Goal: Task Accomplishment & Management: Complete application form

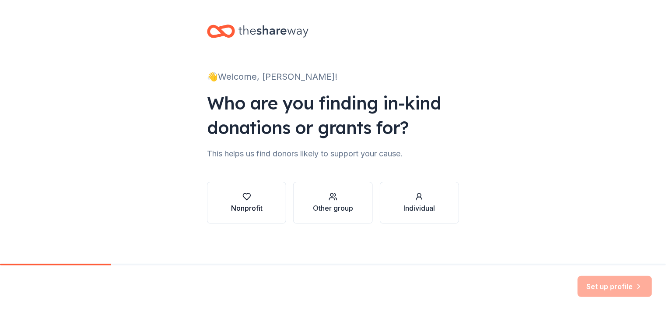
click at [256, 212] on div "Nonprofit" at bounding box center [247, 208] width 32 height 11
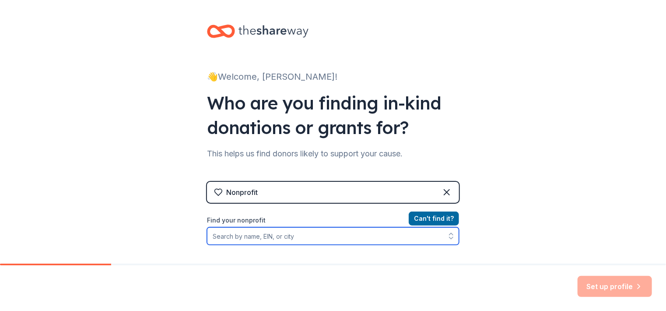
click at [299, 237] on input "Find your nonprofit" at bounding box center [333, 236] width 252 height 18
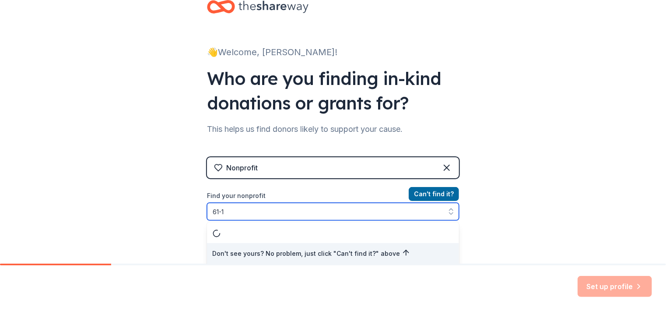
type input "61-11"
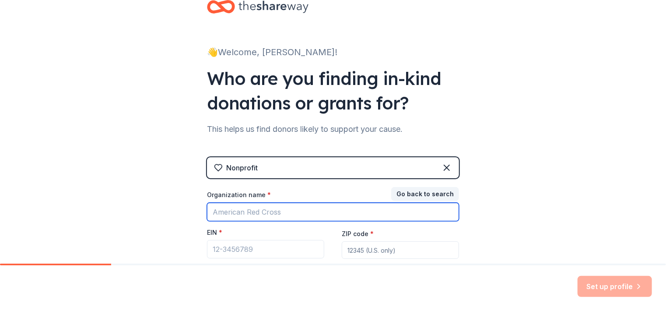
click at [266, 209] on input "Organization name *" at bounding box center [333, 212] width 252 height 18
type input "[GEOGRAPHIC_DATA] [GEOGRAPHIC_DATA]"
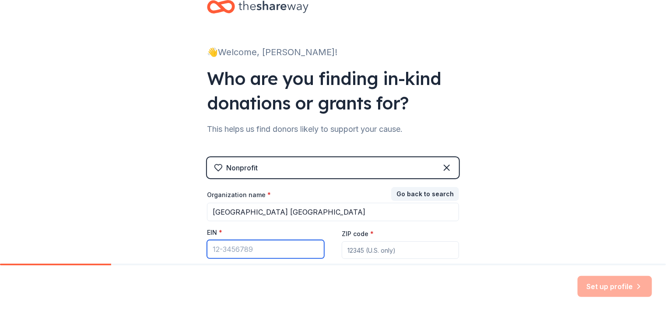
click at [300, 251] on input "EIN *" at bounding box center [265, 249] width 117 height 18
drag, startPoint x: 300, startPoint y: 251, endPoint x: 267, endPoint y: 247, distance: 33.1
click at [267, 247] on input "EIN *" at bounding box center [265, 249] width 117 height 18
click at [239, 250] on input "61" at bounding box center [265, 249] width 117 height 18
type input "[US_EMPLOYER_IDENTIFICATION_NUMBER]"
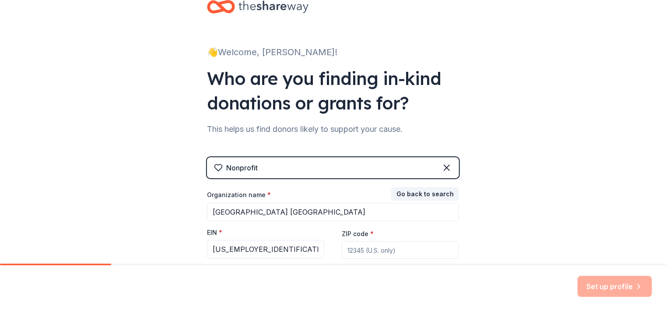
click at [351, 254] on input "ZIP code *" at bounding box center [400, 250] width 117 height 18
type input "40509"
click at [496, 208] on div "👋 Welcome, [PERSON_NAME]! Who are you finding in-kind donations or grants for? …" at bounding box center [333, 155] width 666 height 360
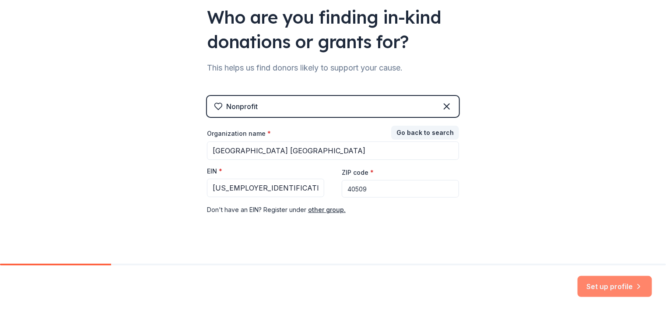
click at [611, 285] on button "Set up profile" at bounding box center [615, 286] width 74 height 21
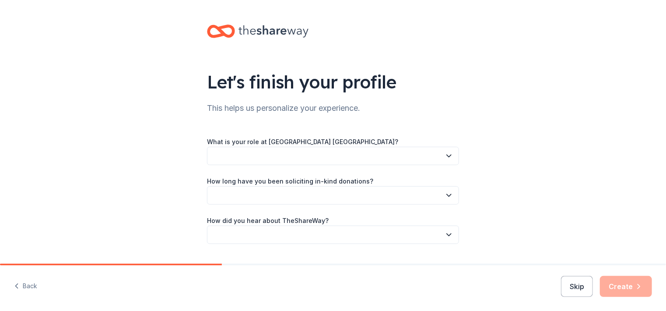
click at [404, 161] on button "button" at bounding box center [333, 156] width 252 height 18
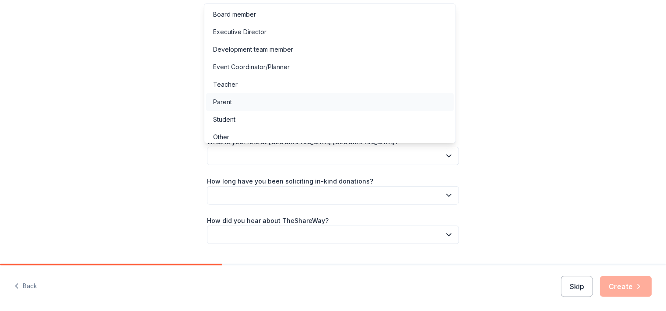
click at [317, 94] on div "Parent" at bounding box center [330, 102] width 248 height 18
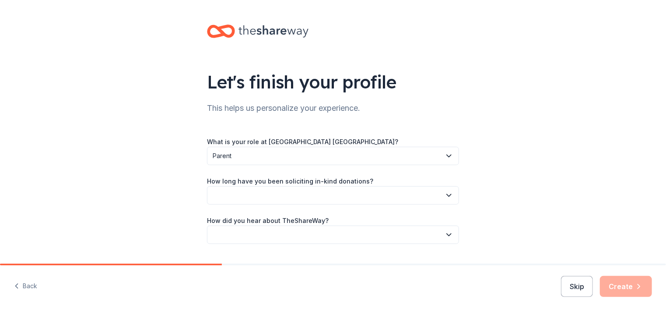
click at [304, 192] on button "button" at bounding box center [333, 195] width 252 height 18
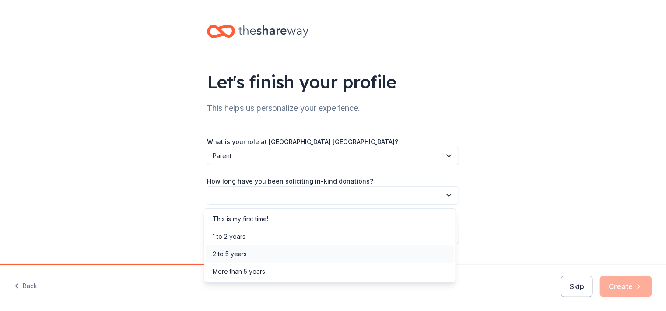
click at [278, 256] on div "2 to 5 years" at bounding box center [330, 254] width 248 height 18
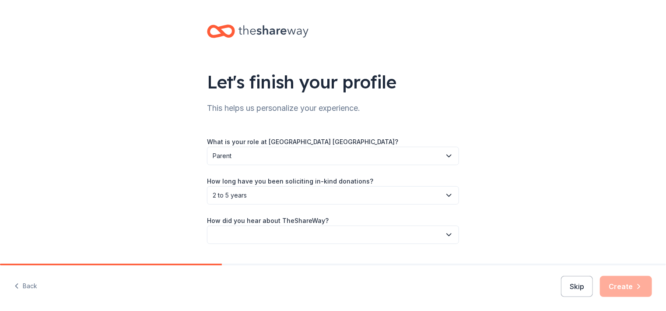
click at [279, 236] on button "button" at bounding box center [333, 234] width 252 height 18
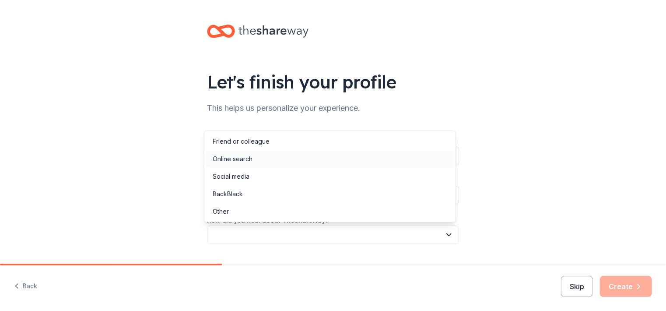
click at [247, 162] on div "Online search" at bounding box center [233, 159] width 40 height 11
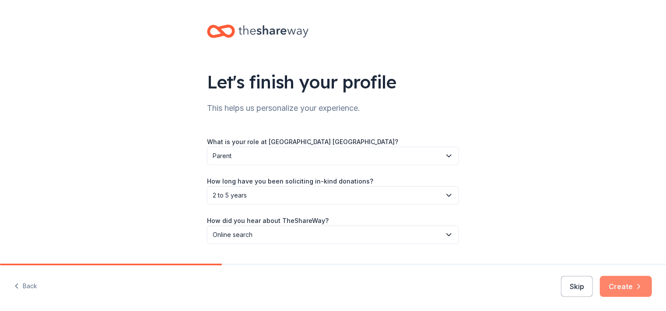
click at [616, 287] on button "Create" at bounding box center [626, 286] width 52 height 21
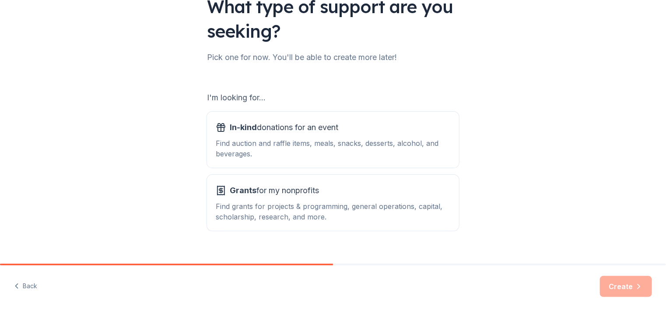
scroll to position [82, 0]
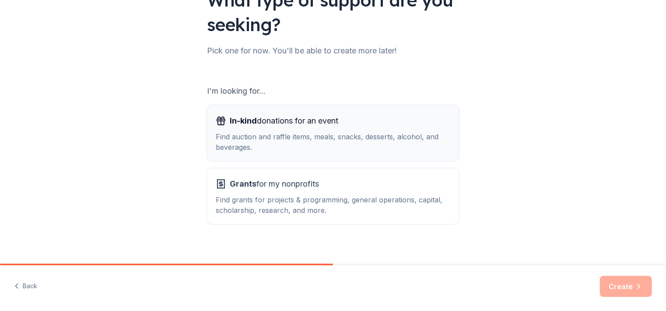
click at [320, 127] on span "In-kind donations for an event" at bounding box center [284, 121] width 109 height 14
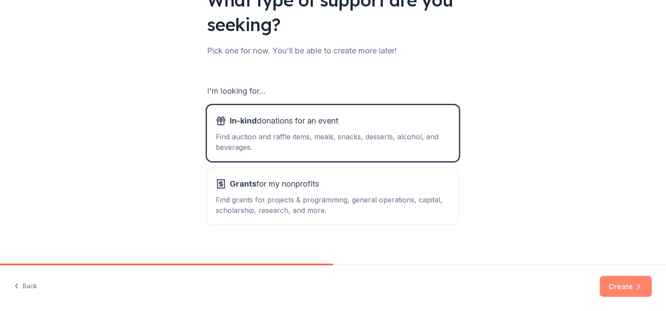
click at [631, 287] on button "Create" at bounding box center [626, 286] width 52 height 21
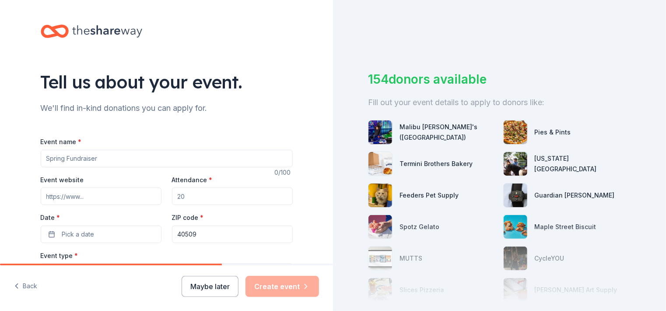
click at [97, 161] on input "Event name *" at bounding box center [167, 159] width 252 height 18
type input "[GEOGRAPHIC_DATA] [GEOGRAPHIC_DATA] Silent Auction"
drag, startPoint x: 208, startPoint y: 204, endPoint x: 133, endPoint y: 198, distance: 75.5
click at [133, 198] on div "Event website Attendance * Date * Pick a date ZIP code * 40509" at bounding box center [167, 208] width 252 height 69
type input "1000"
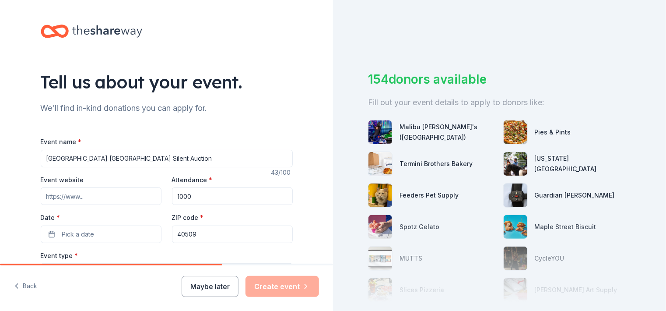
click at [110, 195] on input "Event website" at bounding box center [101, 196] width 121 height 18
click at [111, 193] on input "Event website" at bounding box center [101, 196] width 121 height 18
paste input "https://ace.fcps.net/calendar"
type input "https://ace.fcps.net/calendar"
click at [122, 235] on button "Pick a date" at bounding box center [101, 234] width 121 height 18
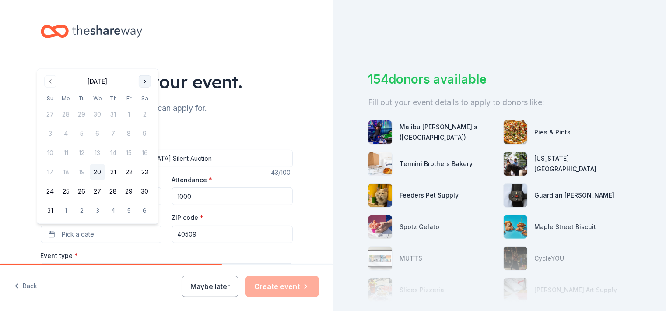
click at [143, 83] on button "Go to next month" at bounding box center [145, 81] width 12 height 12
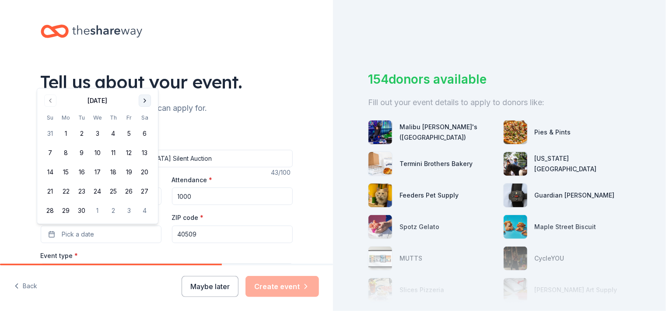
click at [143, 83] on div "Tell us about your event." at bounding box center [167, 82] width 252 height 25
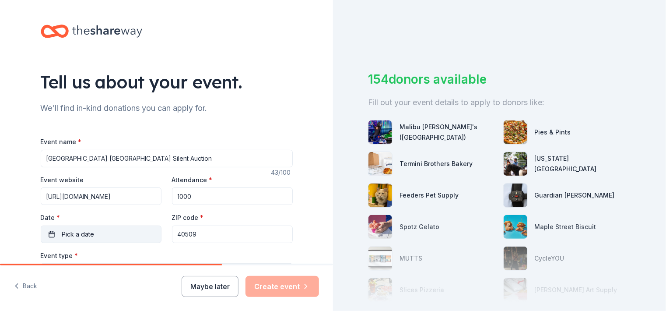
click at [107, 231] on button "Pick a date" at bounding box center [101, 234] width 121 height 18
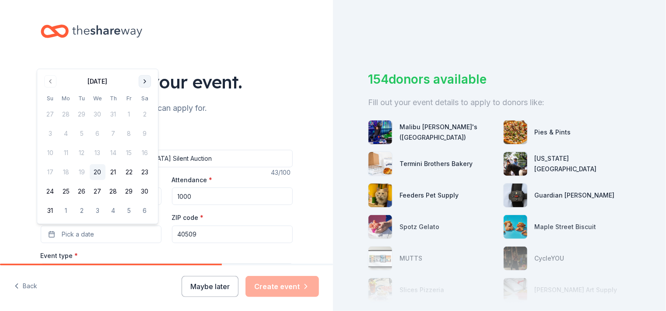
click at [145, 82] on button "Go to next month" at bounding box center [145, 81] width 12 height 12
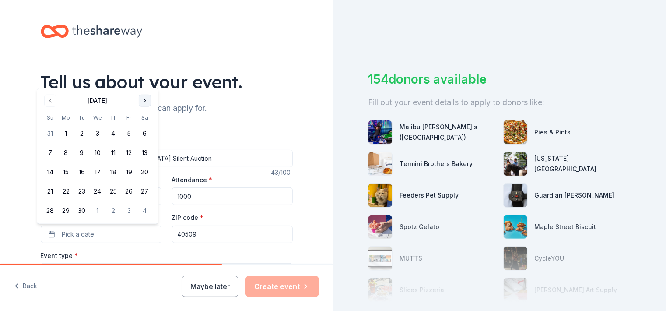
click at [144, 100] on button "Go to next month" at bounding box center [145, 101] width 12 height 12
click at [128, 192] on button "24" at bounding box center [129, 191] width 16 height 16
click at [144, 254] on div "Event type * Select" at bounding box center [167, 266] width 252 height 32
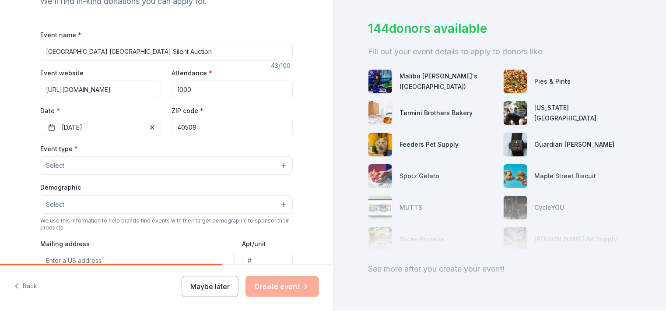
scroll to position [108, 0]
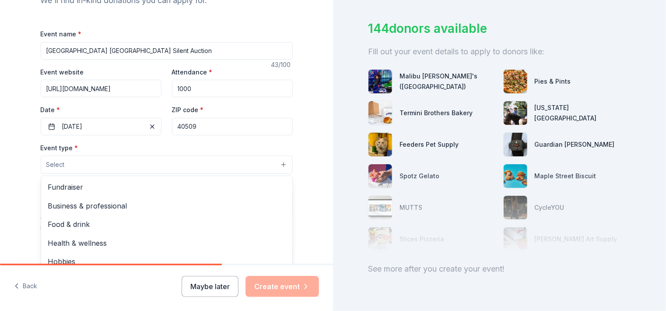
click at [194, 159] on button "Select" at bounding box center [167, 164] width 252 height 18
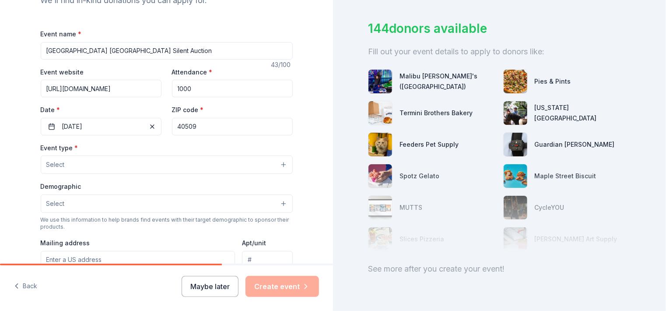
drag, startPoint x: 194, startPoint y: 159, endPoint x: 185, endPoint y: 176, distance: 19.4
click at [185, 176] on div "Event type * Select Demographic Select We use this information to help brands f…" at bounding box center [167, 234] width 252 height 184
click at [180, 167] on button "Select" at bounding box center [167, 164] width 252 height 18
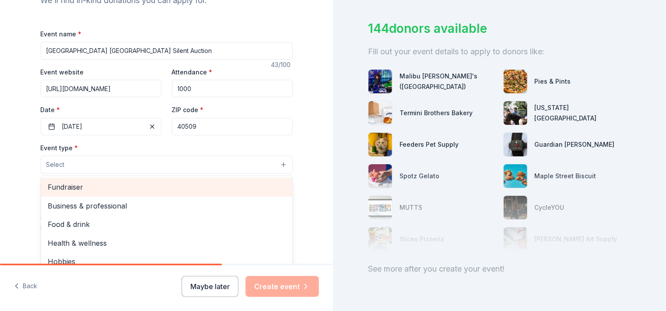
click at [169, 190] on span "Fundraiser" at bounding box center [166, 186] width 237 height 11
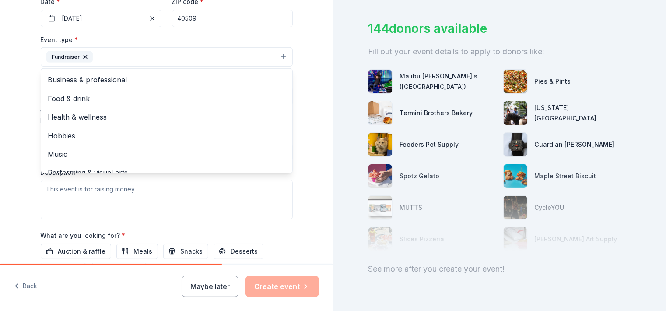
scroll to position [221, 0]
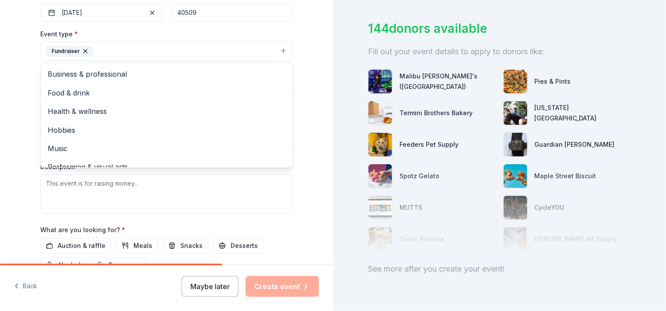
click at [130, 191] on div "Event type * Fundraiser Business & professional Food & drink Health & wellness …" at bounding box center [167, 120] width 252 height 185
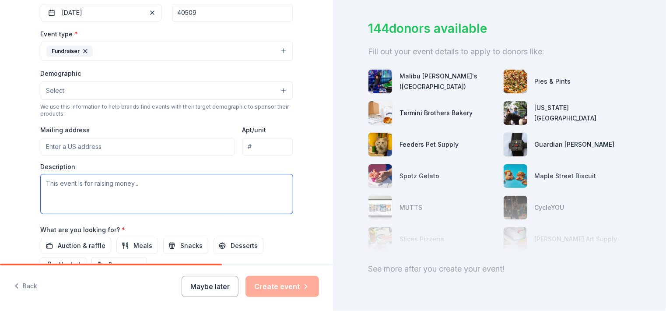
click at [151, 184] on textarea at bounding box center [167, 193] width 252 height 39
type textarea "T"
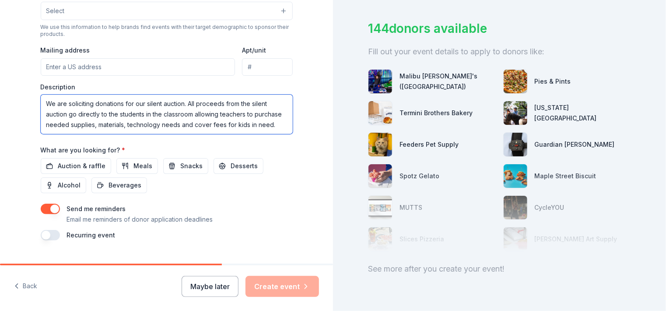
scroll to position [320, 0]
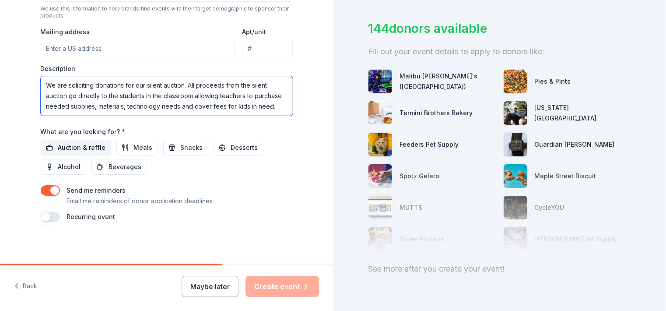
type textarea "We are soliciting donations for our silent auction. All proceeds from the silen…"
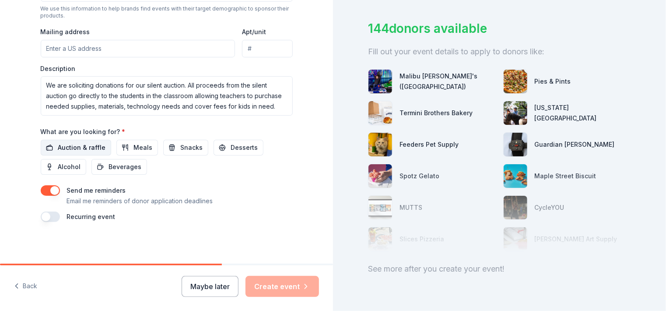
click at [58, 146] on span "Auction & raffle" at bounding box center [82, 147] width 48 height 11
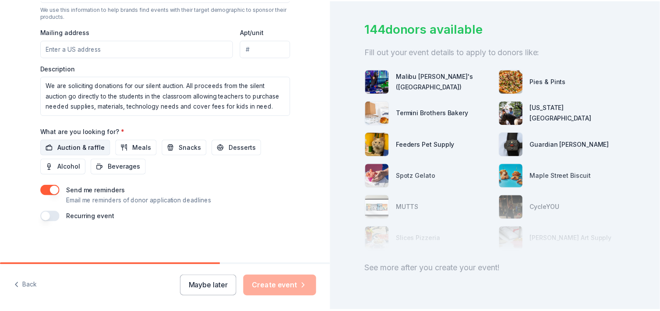
scroll to position [0, 0]
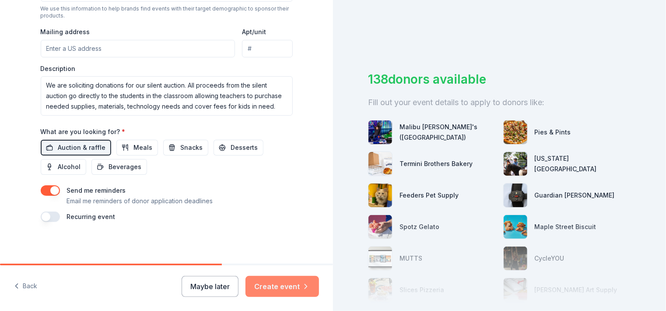
click at [302, 284] on icon "button" at bounding box center [306, 286] width 9 height 9
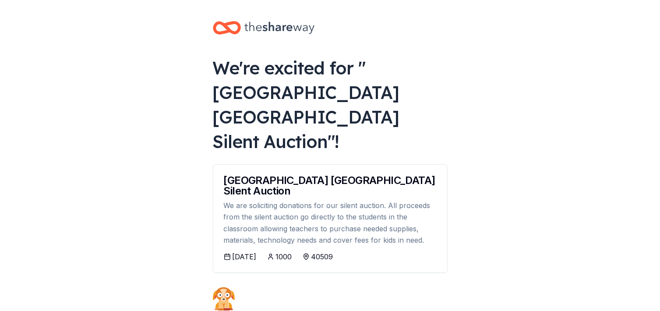
scroll to position [4, 0]
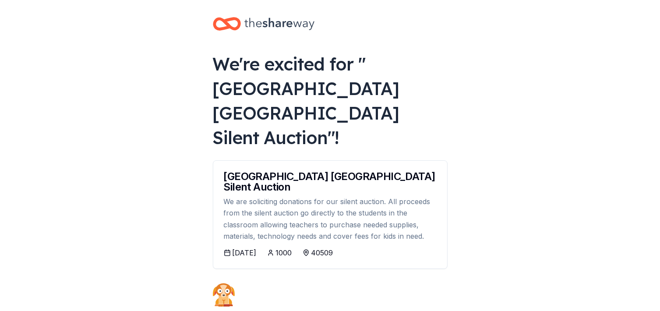
click at [660, 104] on html "We're excited for " Athens Chilesburg Elementary Silent Auction "! Athens Chile…" at bounding box center [330, 151] width 660 height 311
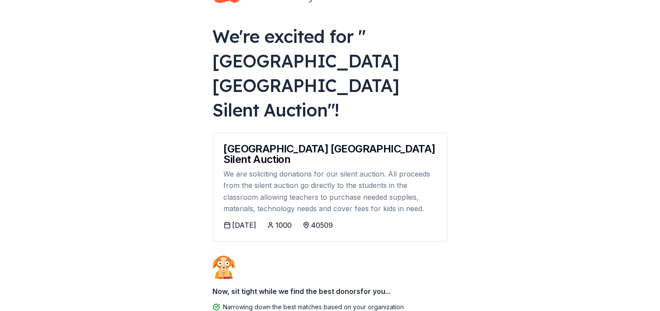
scroll to position [43, 0]
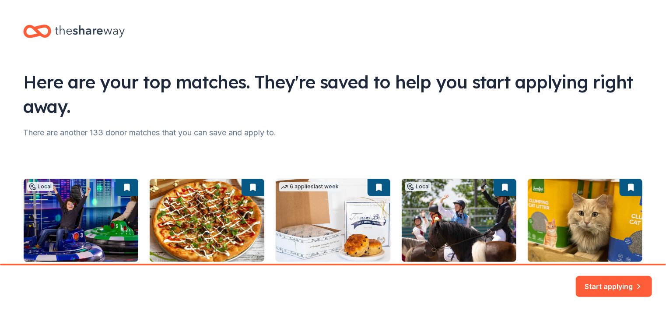
drag, startPoint x: 663, startPoint y: 104, endPoint x: 665, endPoint y: 176, distance: 71.8
click at [665, 176] on html "Here are your top matches. They're saved to help you start applying right away.…" at bounding box center [333, 155] width 666 height 311
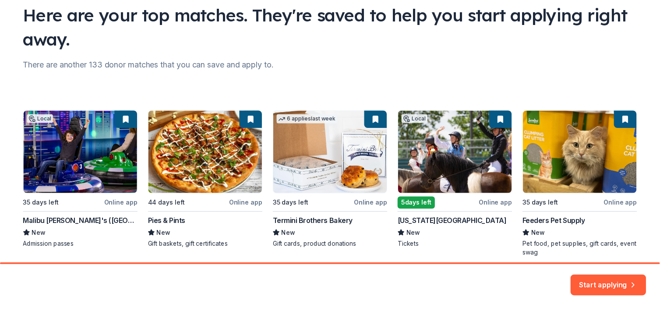
scroll to position [104, 0]
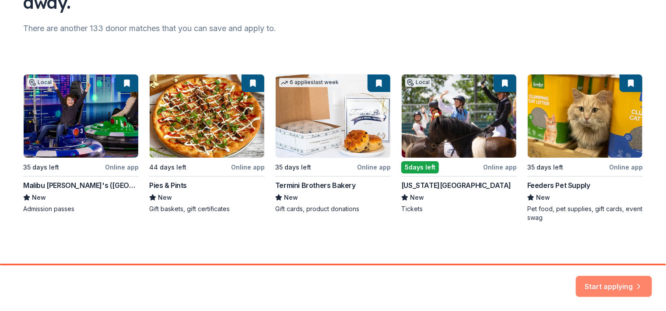
click at [597, 278] on button "Start applying" at bounding box center [614, 284] width 76 height 21
click at [609, 280] on div "Start applying" at bounding box center [614, 286] width 76 height 21
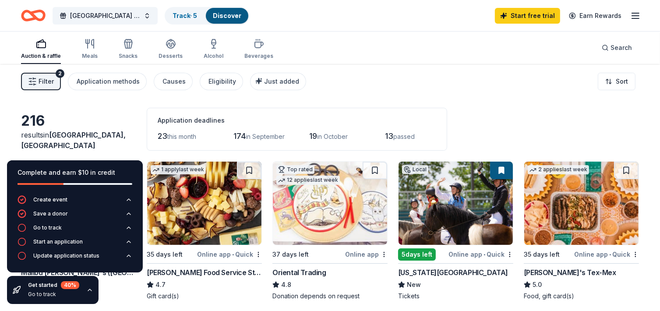
click at [432, 208] on img at bounding box center [455, 203] width 114 height 83
click at [615, 171] on button at bounding box center [626, 171] width 25 height 18
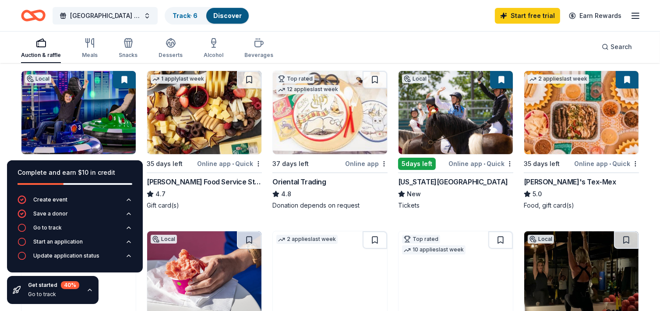
scroll to position [92, 0]
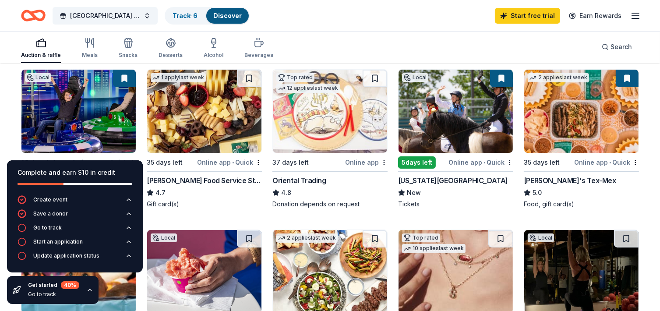
click at [596, 134] on img at bounding box center [581, 111] width 114 height 83
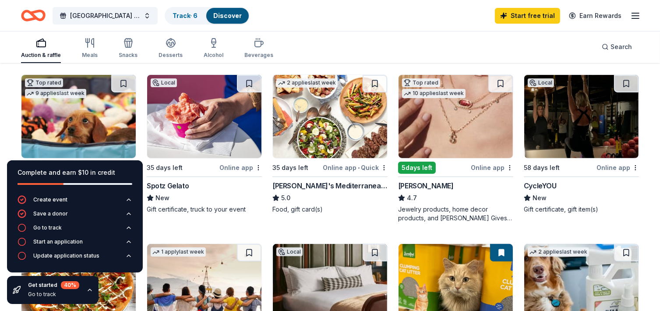
scroll to position [245, 0]
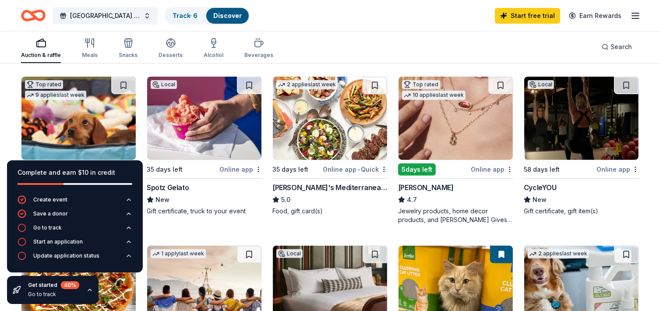
click at [330, 126] on img at bounding box center [330, 118] width 114 height 83
click at [460, 141] on img at bounding box center [455, 118] width 114 height 83
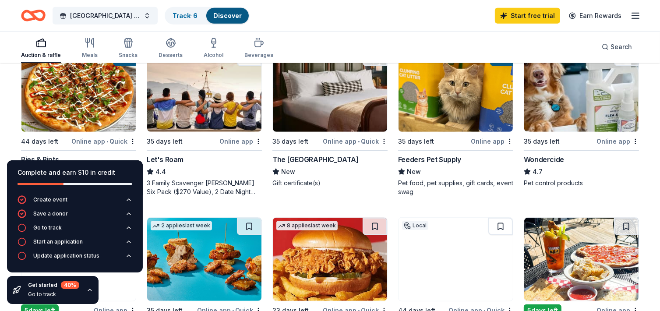
scroll to position [443, 0]
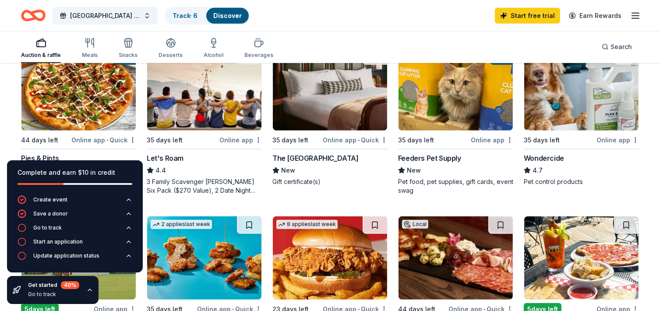
click at [100, 109] on img at bounding box center [78, 88] width 114 height 83
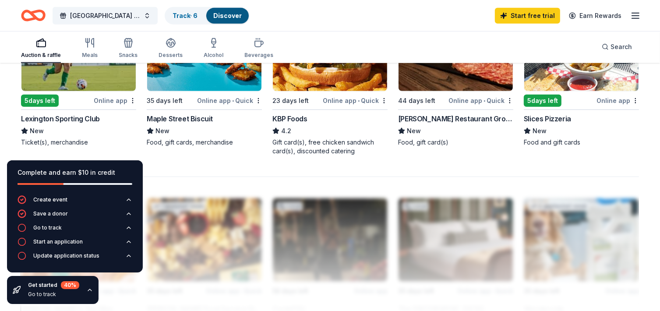
scroll to position [653, 0]
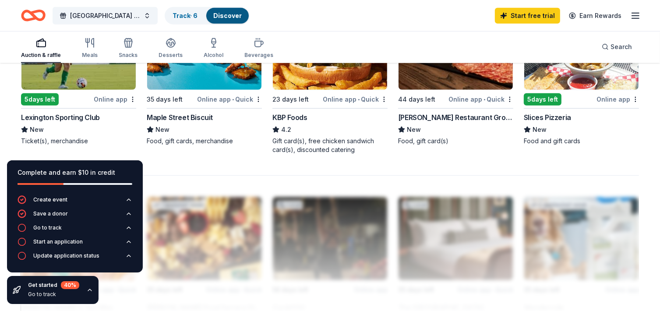
click at [102, 72] on img at bounding box center [78, 48] width 114 height 83
click at [56, 74] on img at bounding box center [78, 48] width 114 height 83
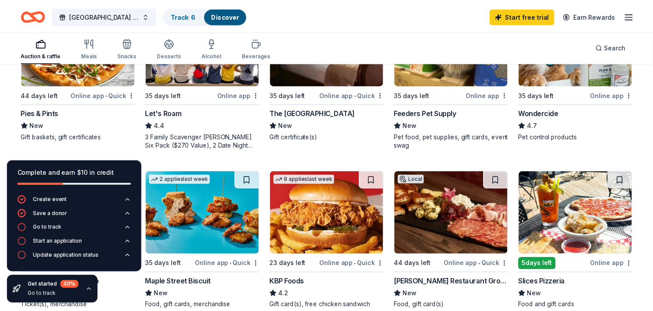
scroll to position [433, 0]
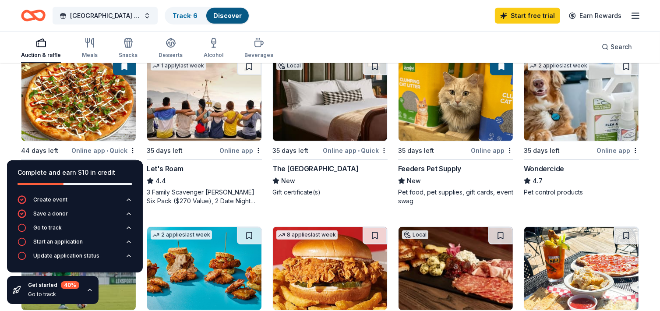
click at [200, 100] on img at bounding box center [204, 99] width 114 height 83
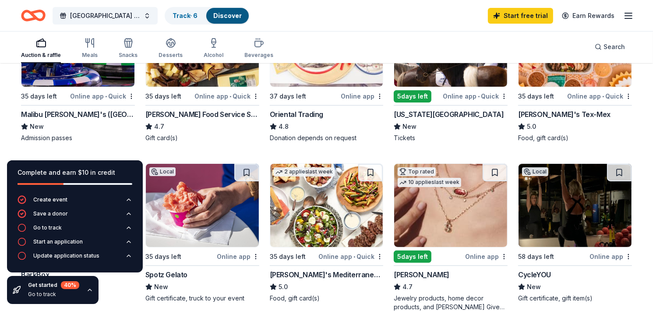
scroll to position [157, 0]
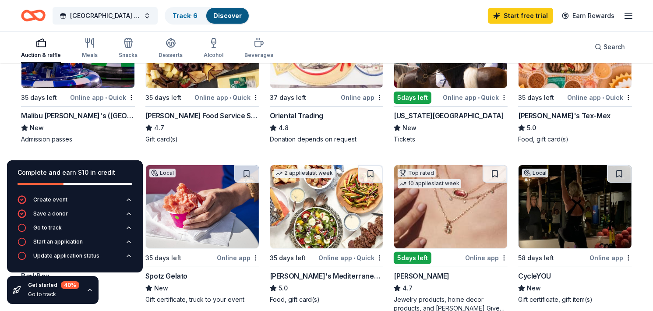
click at [223, 210] on img at bounding box center [202, 206] width 113 height 83
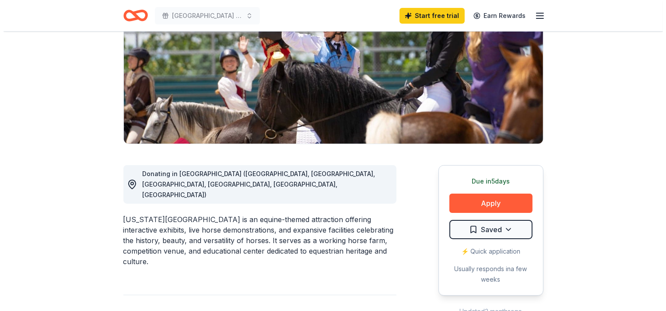
scroll to position [147, 0]
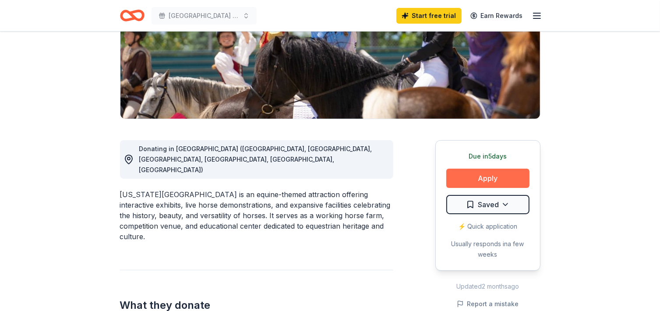
click at [480, 181] on button "Apply" at bounding box center [487, 178] width 83 height 19
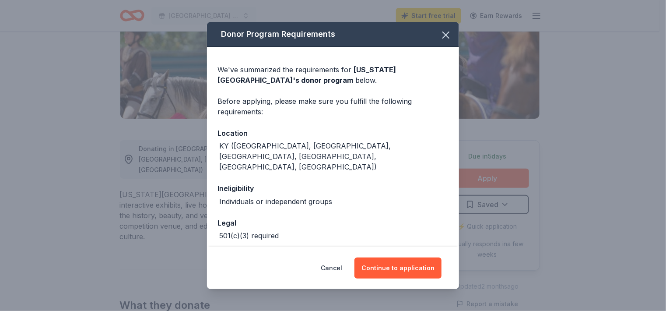
scroll to position [29, 0]
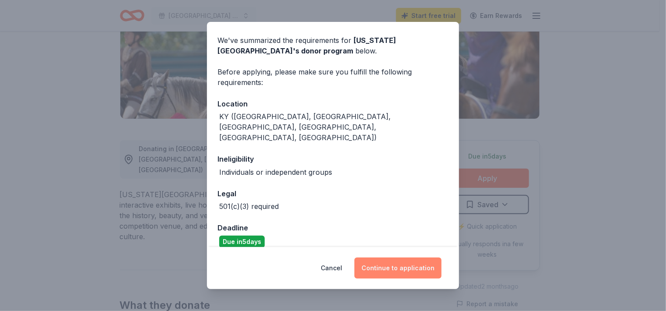
click at [397, 264] on button "Continue to application" at bounding box center [398, 267] width 87 height 21
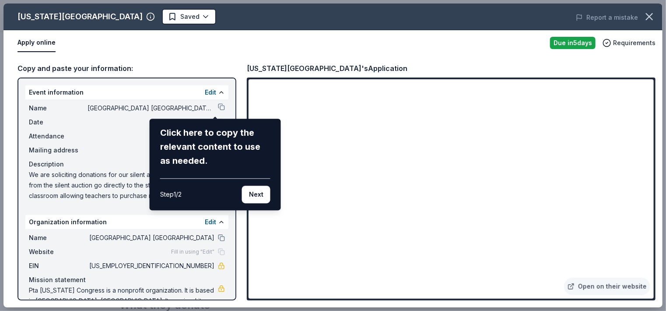
click at [520, 270] on div "Kentucky Horse Park Saved Report a mistake Apply online Due in 5 days Requireme…" at bounding box center [333, 156] width 659 height 304
click at [535, 273] on div "Kentucky Horse Park Saved Report a mistake Apply online Due in 5 days Requireme…" at bounding box center [333, 156] width 659 height 304
click at [261, 195] on button "Next" at bounding box center [256, 195] width 28 height 18
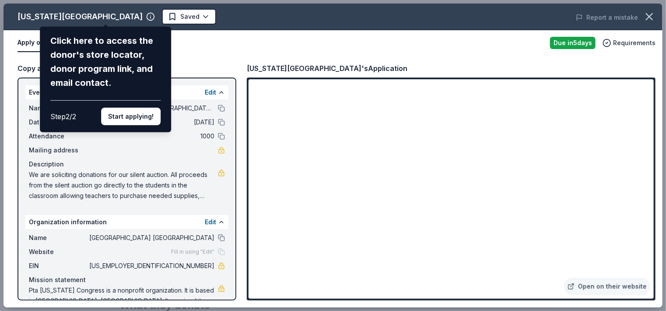
click at [246, 74] on div "Kentucky Horse Park Click here to access the donor's store locator, donor progr…" at bounding box center [333, 156] width 659 height 304
click at [136, 113] on button "Start applying!" at bounding box center [131, 117] width 60 height 18
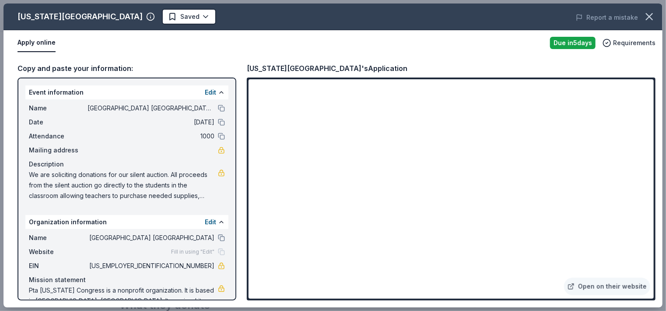
click at [516, 274] on div "Kentucky Horse Park Saved Report a mistake Apply online Due in 5 days Requireme…" at bounding box center [333, 156] width 659 height 304
click at [116, 68] on div "Copy and paste your information:" at bounding box center [127, 68] width 219 height 11
drag, startPoint x: 77, startPoint y: 107, endPoint x: 125, endPoint y: 137, distance: 56.5
click at [125, 137] on div "Name Athens Chilesburg Elementary Silent Auction Date 10/24/25 Attendance 1000 …" at bounding box center [126, 151] width 203 height 105
click at [218, 107] on button at bounding box center [221, 108] width 7 height 7
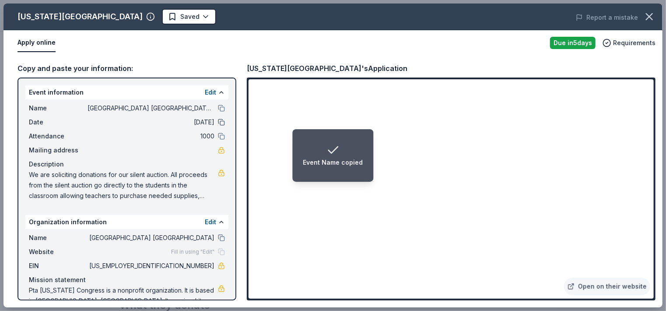
click at [218, 124] on button at bounding box center [221, 122] width 7 height 7
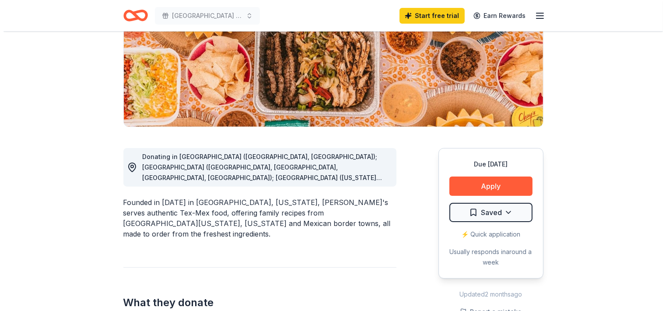
scroll to position [148, 0]
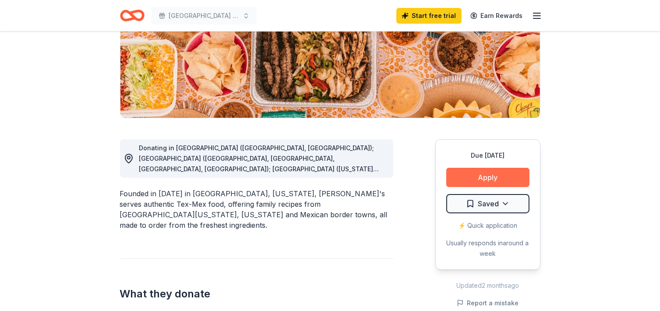
click at [491, 174] on button "Apply" at bounding box center [487, 177] width 83 height 19
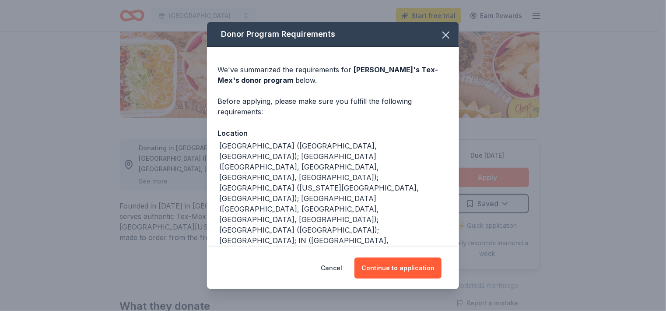
click at [491, 174] on div "Donor Program Requirements We've summarized the requirements for Chuy's Tex-Mex…" at bounding box center [333, 155] width 666 height 311
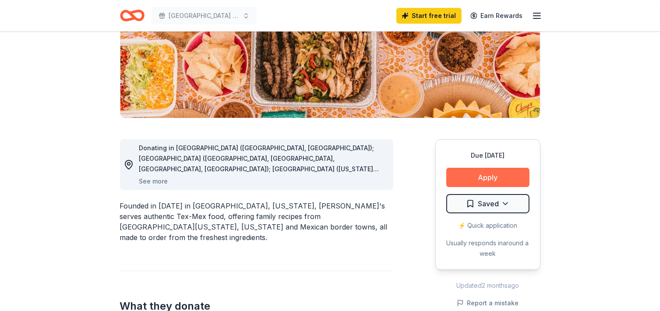
click at [491, 174] on button "Apply" at bounding box center [487, 177] width 83 height 19
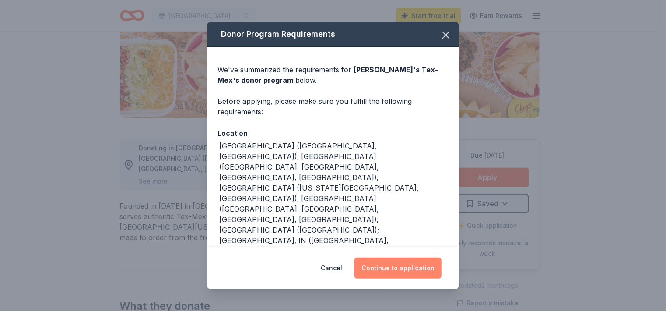
click at [396, 271] on button "Continue to application" at bounding box center [398, 267] width 87 height 21
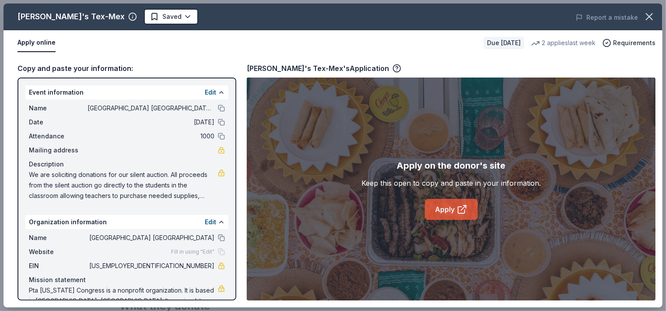
click at [456, 209] on link "Apply" at bounding box center [451, 209] width 53 height 21
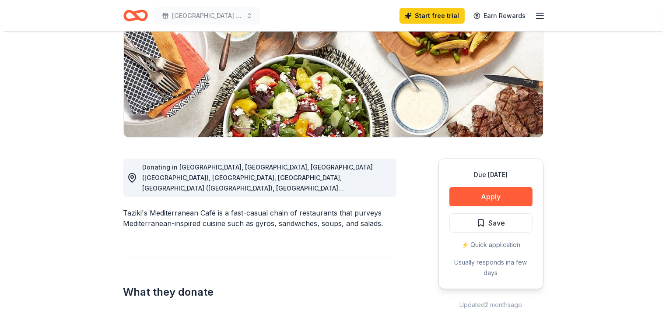
scroll to position [137, 0]
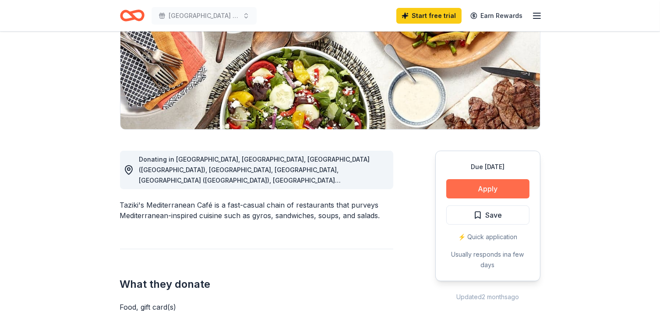
click at [476, 191] on button "Apply" at bounding box center [487, 188] width 83 height 19
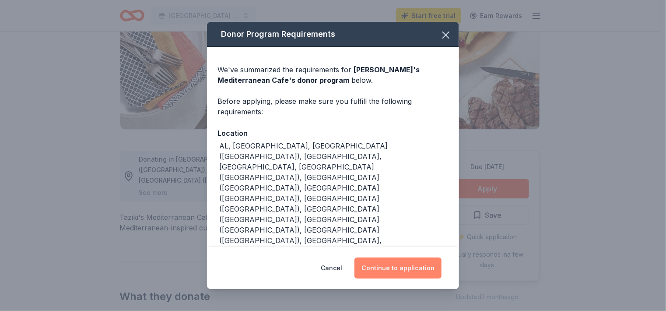
click at [394, 260] on button "Continue to application" at bounding box center [398, 267] width 87 height 21
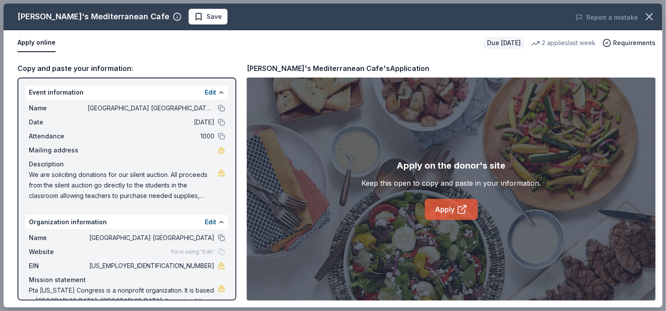
click at [463, 204] on icon at bounding box center [462, 209] width 11 height 11
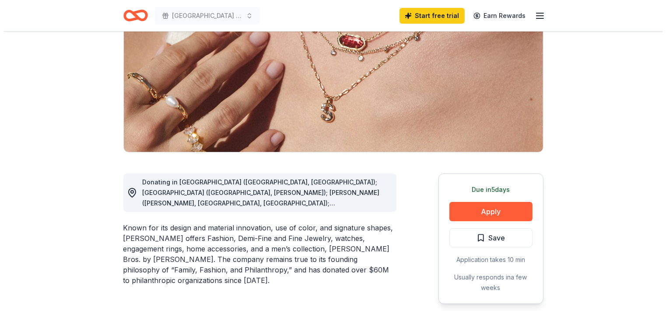
scroll to position [117, 0]
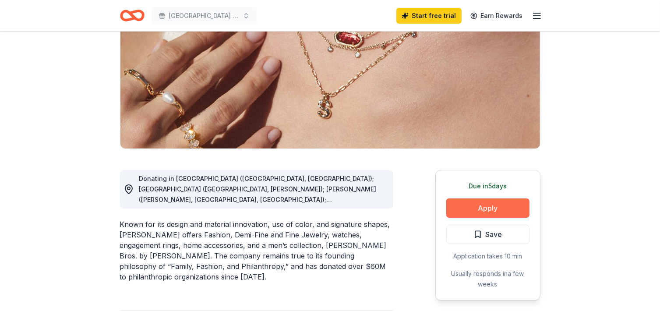
click at [471, 204] on button "Apply" at bounding box center [487, 207] width 83 height 19
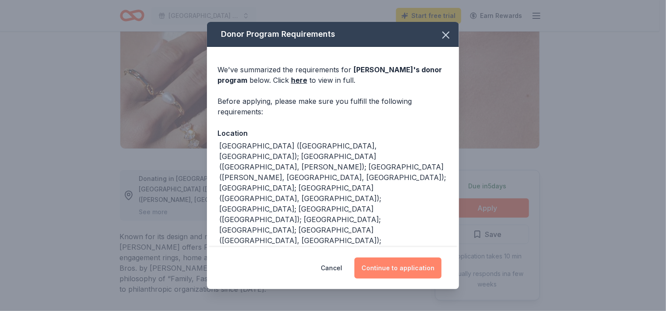
click at [413, 269] on button "Continue to application" at bounding box center [398, 267] width 87 height 21
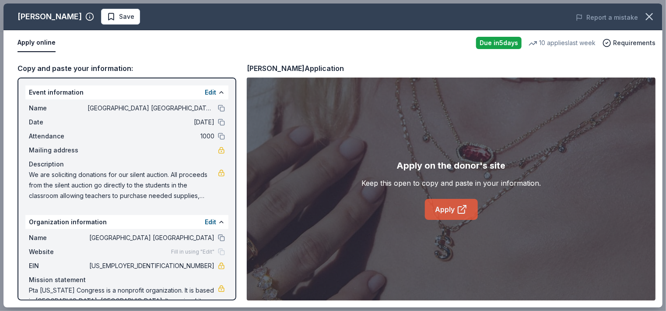
click at [450, 207] on link "Apply" at bounding box center [451, 209] width 53 height 21
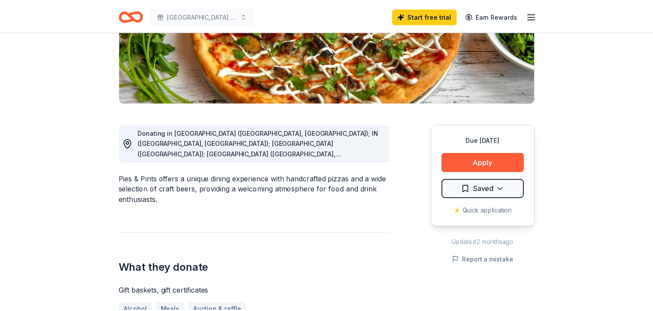
scroll to position [166, 0]
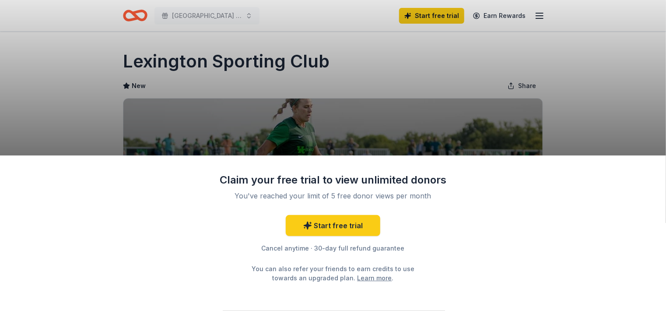
click at [619, 112] on div "Claim your free trial to view unlimited donors You've reached your limit of 5 f…" at bounding box center [333, 155] width 666 height 311
click at [14, 116] on div "Claim your free trial to view unlimited donors You've reached your limit of 5 f…" at bounding box center [333, 155] width 666 height 311
click at [123, 71] on div "Claim your free trial to view unlimited donors You've reached your limit of 5 f…" at bounding box center [333, 155] width 666 height 311
click at [613, 116] on div "Claim your free trial to view unlimited donors You've reached your limit of 5 f…" at bounding box center [333, 155] width 666 height 311
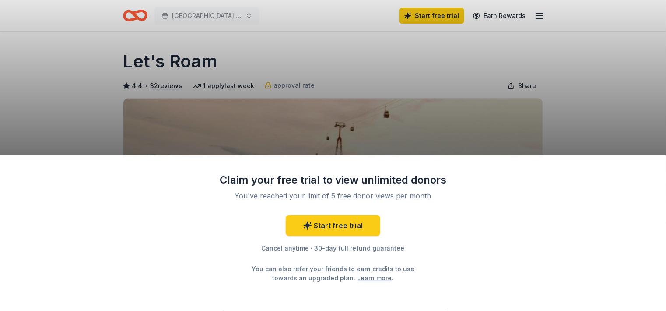
click at [541, 51] on div "Claim your free trial to view unlimited donors You've reached your limit of 5 f…" at bounding box center [333, 155] width 666 height 311
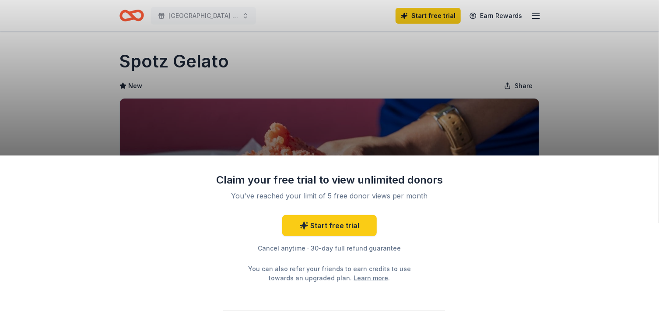
click at [514, 44] on div "Claim your free trial to view unlimited donors You've reached your limit of 5 f…" at bounding box center [329, 155] width 659 height 311
